Goal: Transaction & Acquisition: Purchase product/service

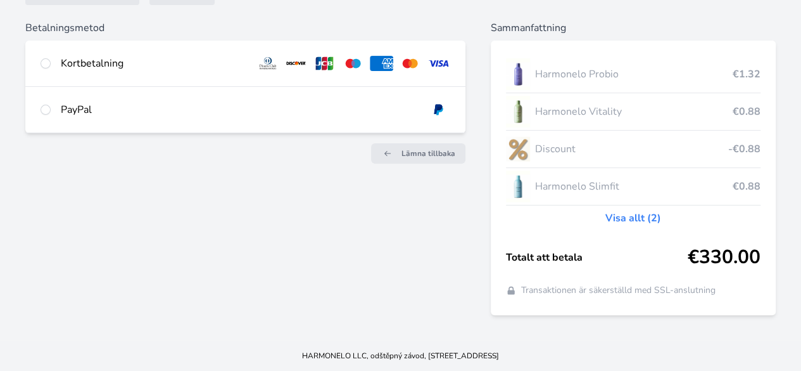
scroll to position [146, 0]
click at [51, 58] on input "radio" at bounding box center [46, 63] width 10 height 10
radio input "true"
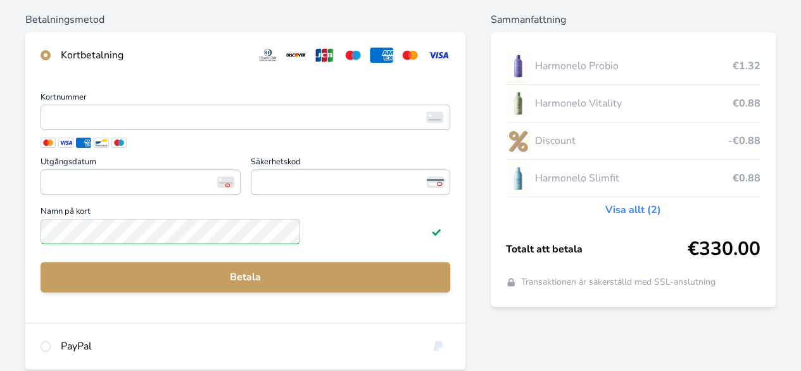
click at [73, 148] on span at bounding box center [65, 142] width 15 height 10
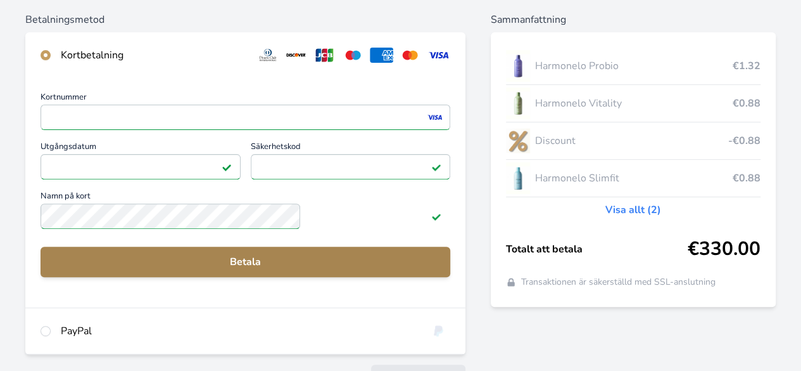
click at [305, 269] on span "Betala" at bounding box center [246, 261] width 390 height 15
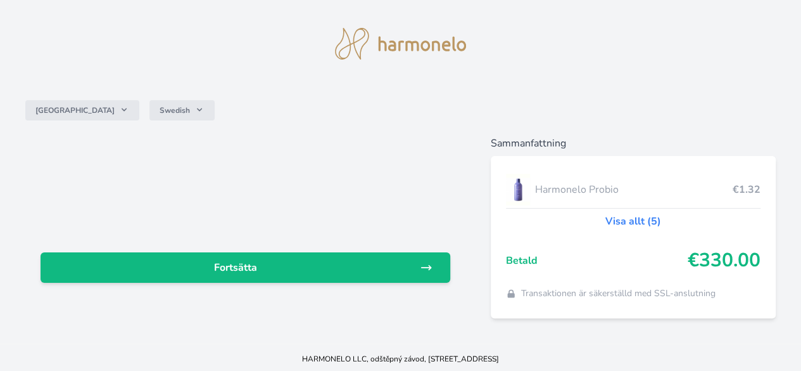
scroll to position [35, 0]
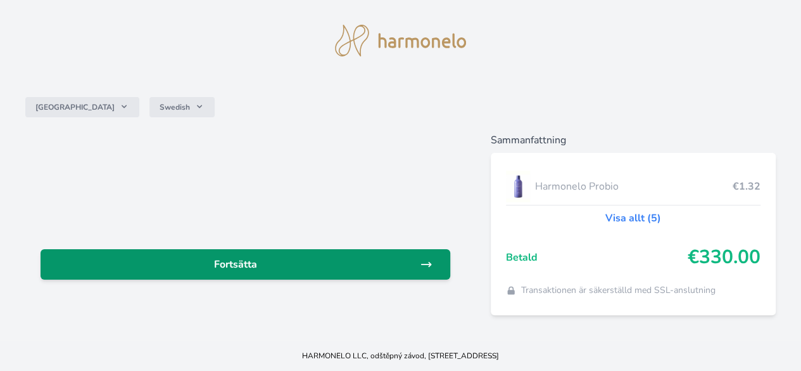
click at [420, 258] on icon at bounding box center [426, 264] width 13 height 13
